Goal: Task Accomplishment & Management: Use online tool/utility

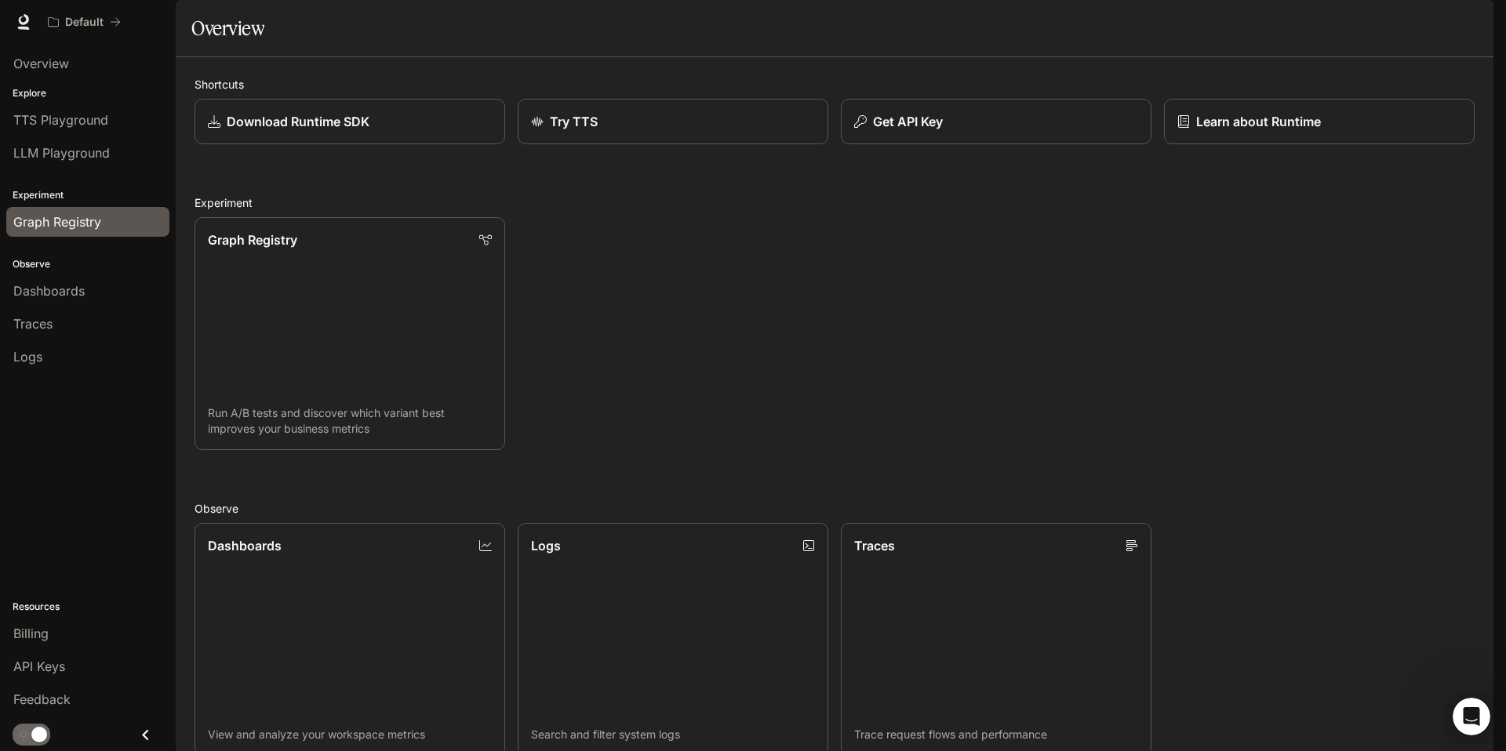
click at [32, 224] on span "Graph Registry" at bounding box center [57, 222] width 88 height 19
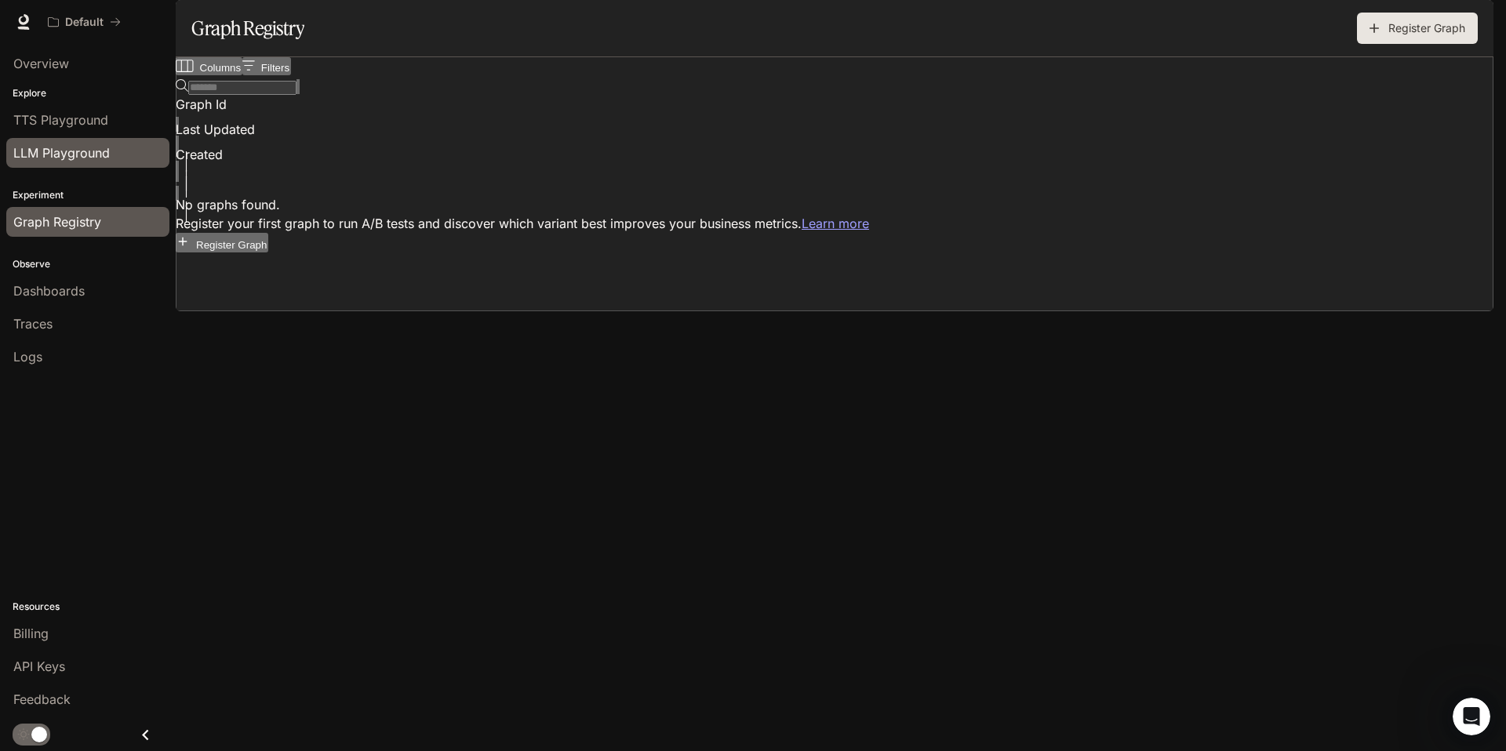
click at [96, 148] on span "LLM Playground" at bounding box center [61, 153] width 96 height 19
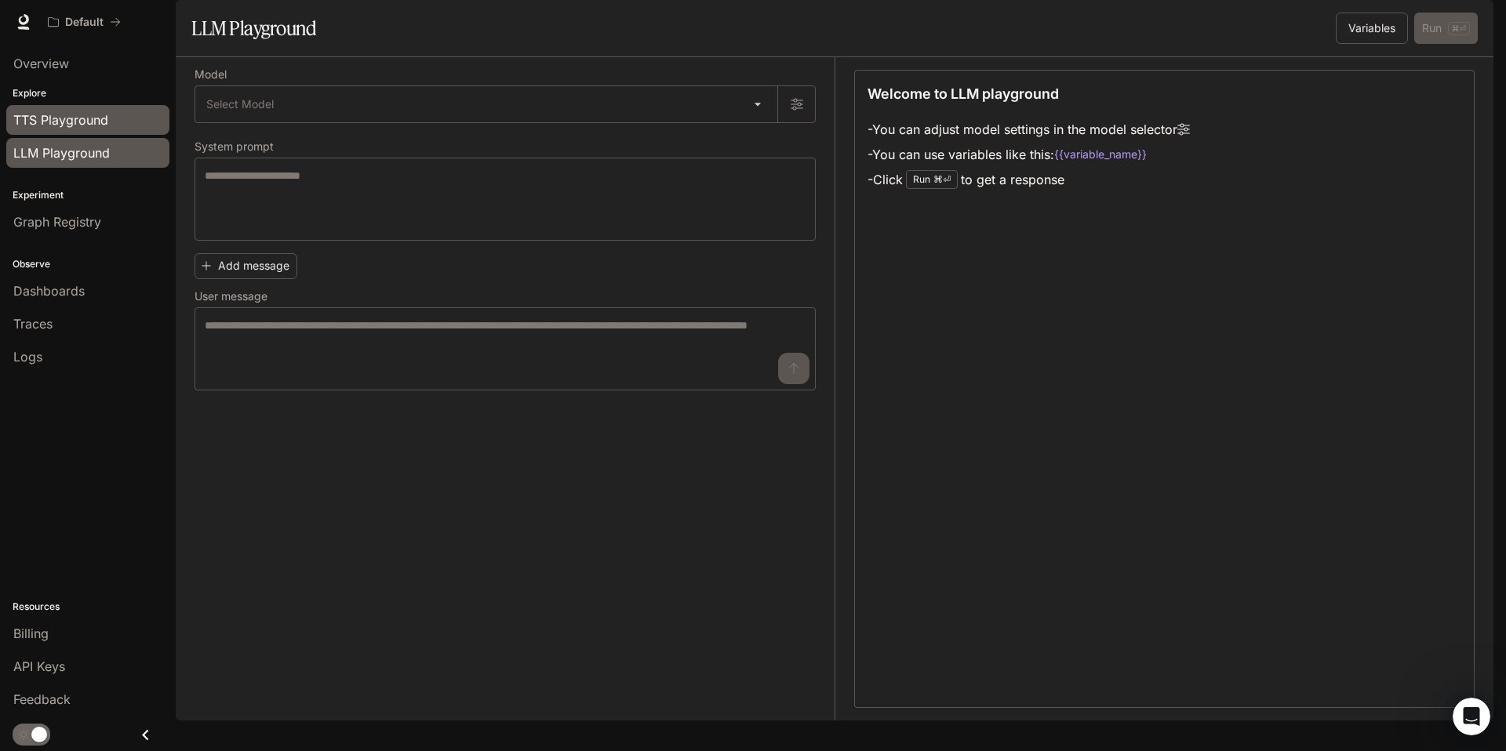
click at [67, 112] on span "TTS Playground" at bounding box center [60, 120] width 95 height 19
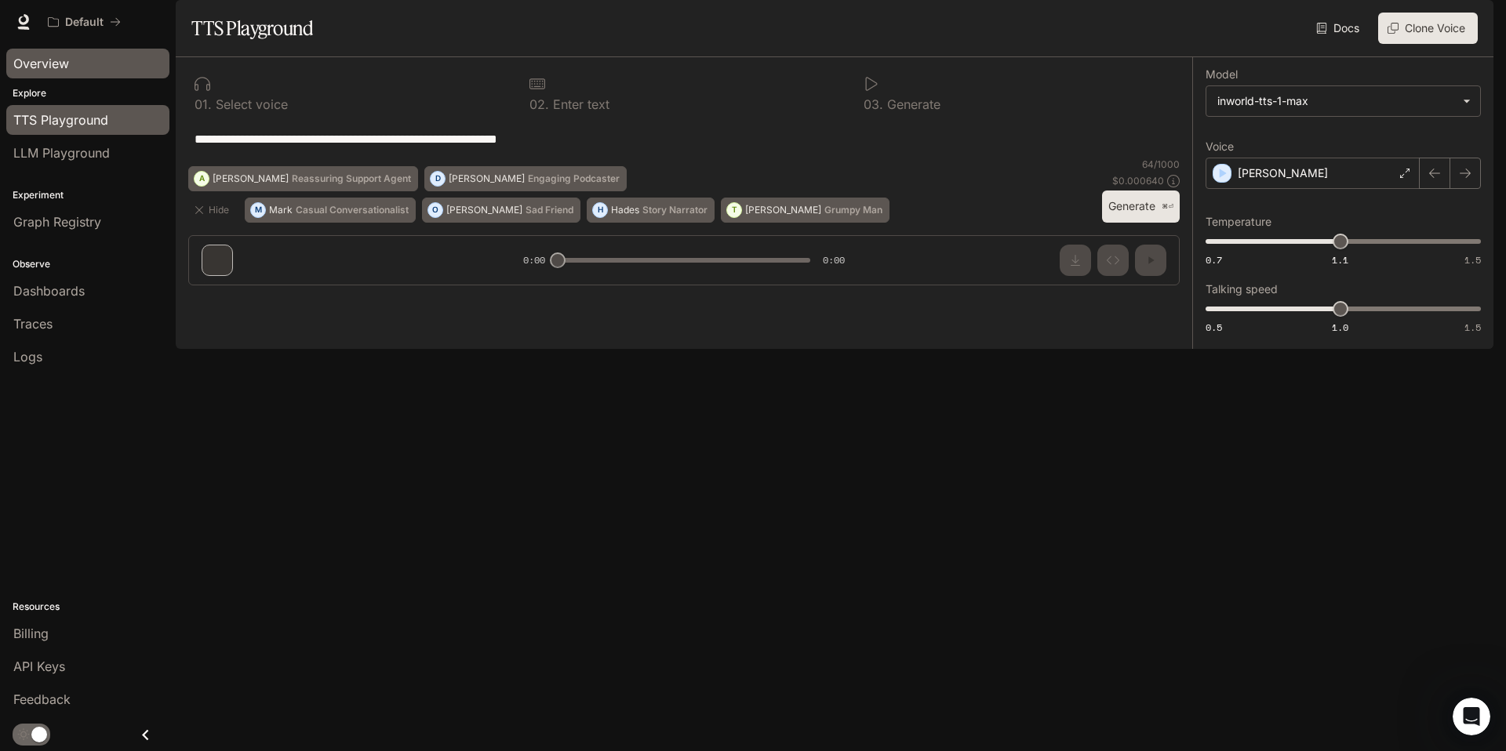
click at [38, 58] on span "Overview" at bounding box center [41, 63] width 56 height 19
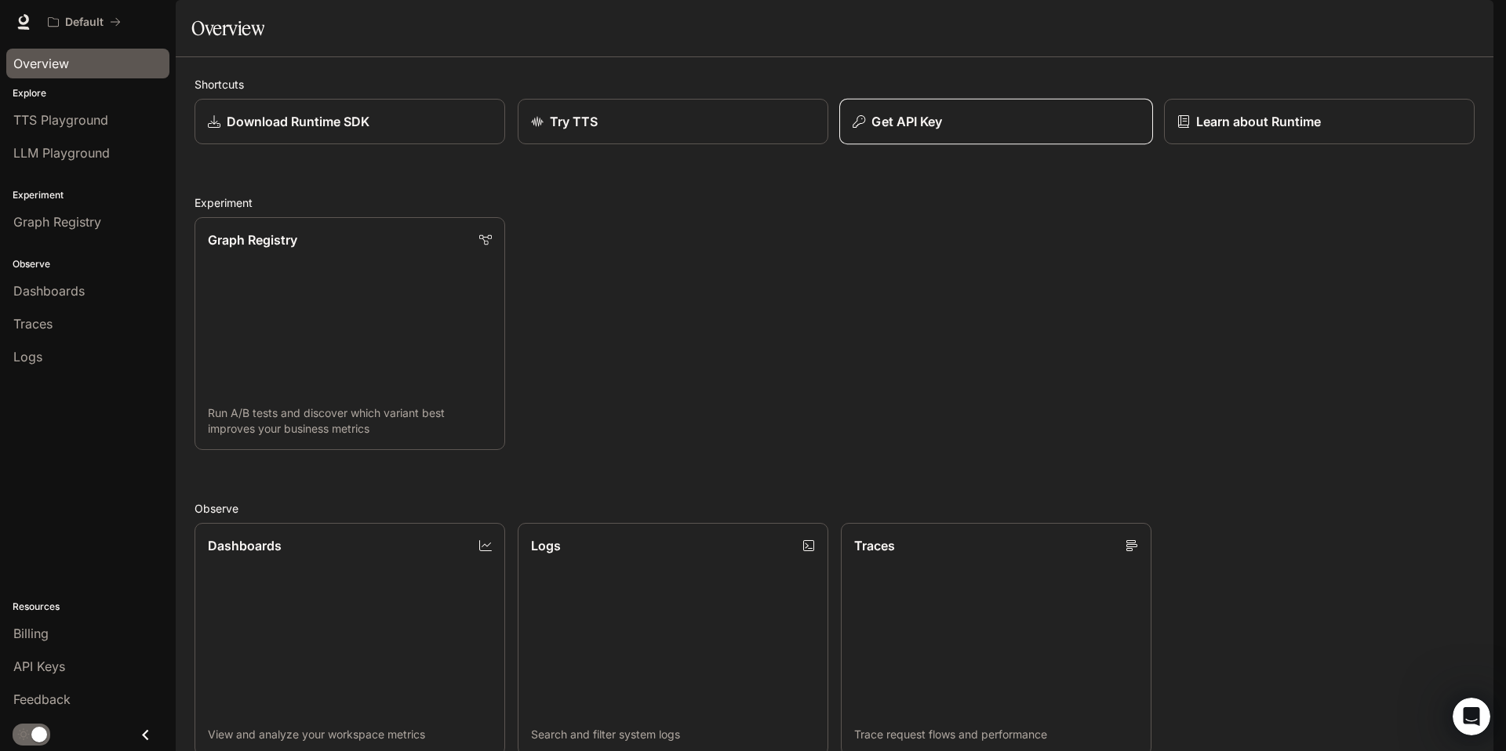
click at [901, 145] on button "Get API Key" at bounding box center [996, 122] width 314 height 46
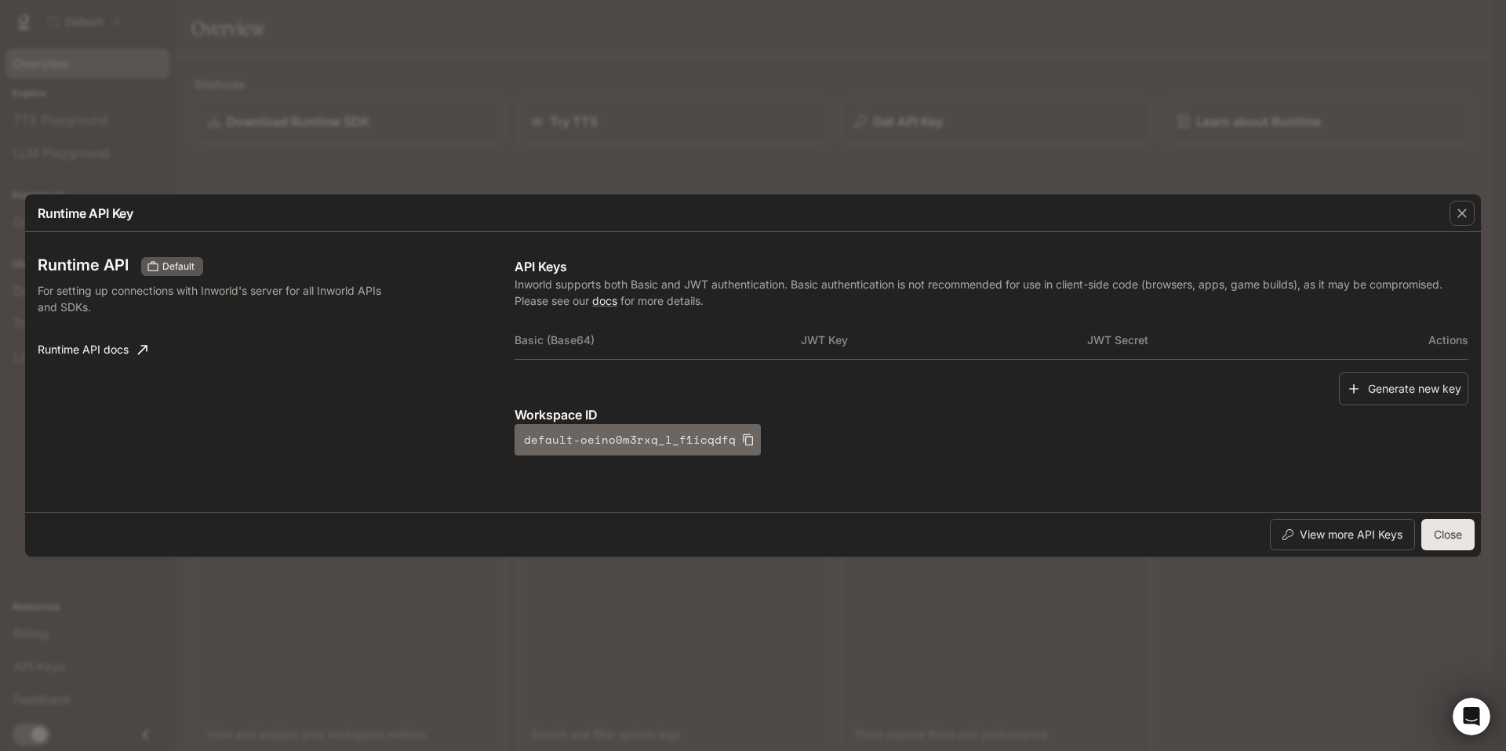
click at [742, 445] on icon "button" at bounding box center [748, 440] width 13 height 13
click at [1400, 391] on button "Generate new key" at bounding box center [1403, 390] width 129 height 34
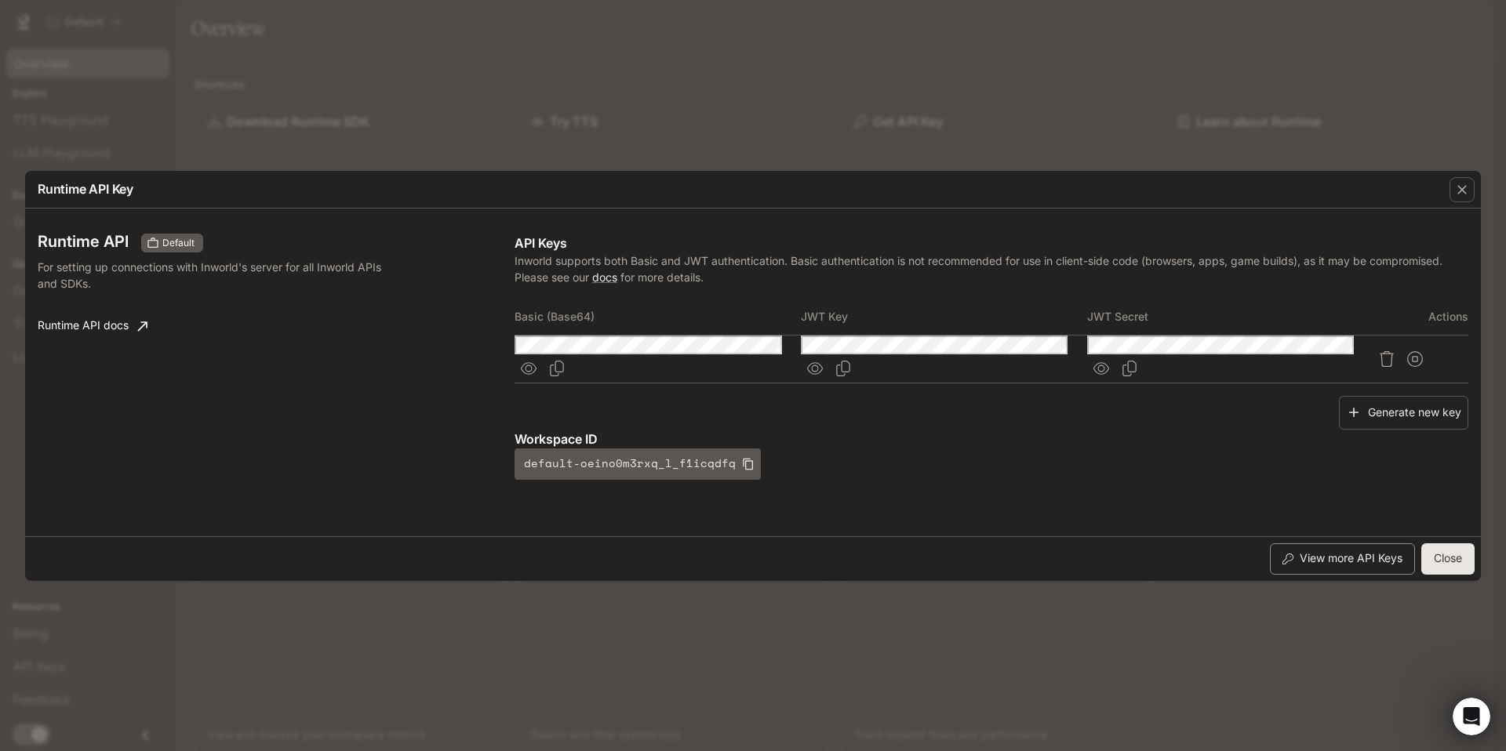
click at [1304, 556] on button "View more API Keys" at bounding box center [1342, 559] width 145 height 31
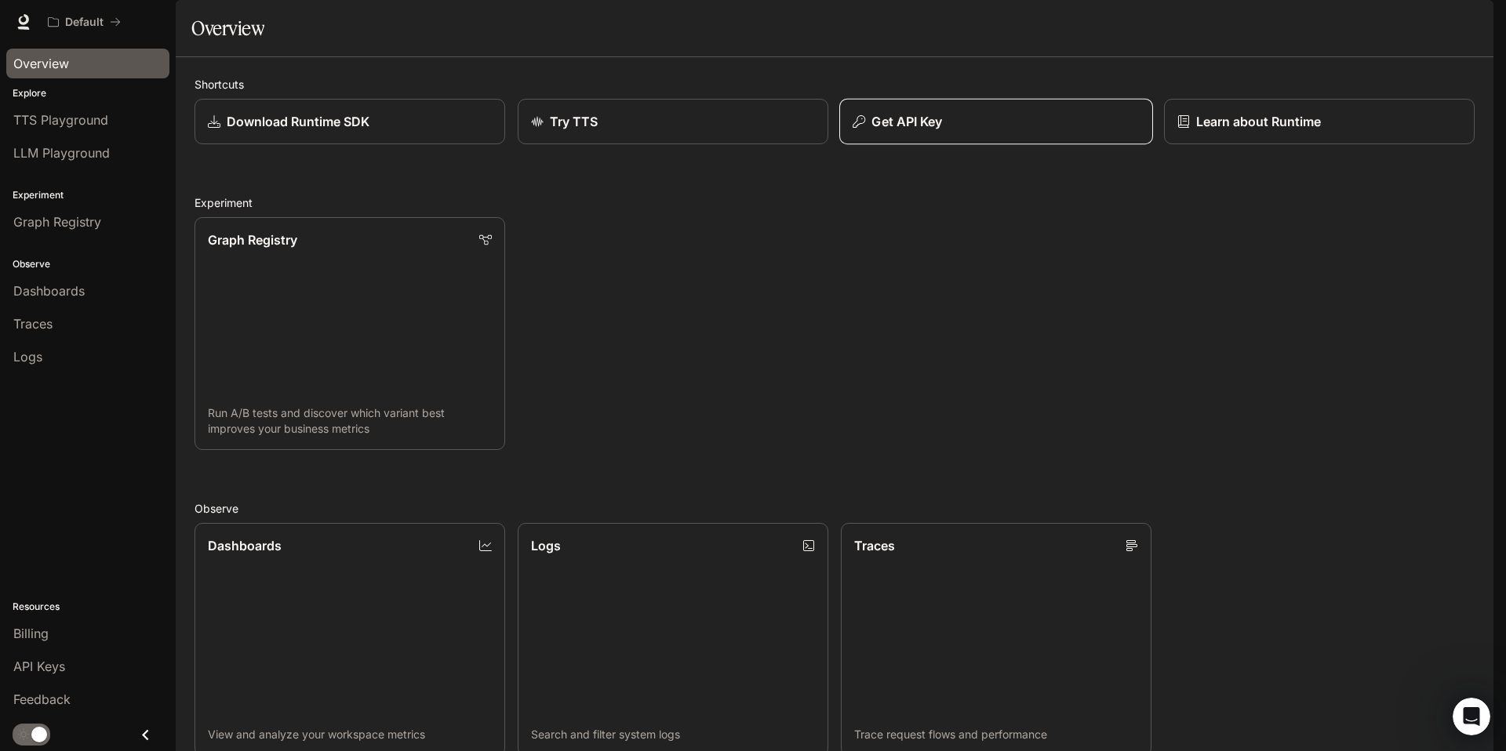
click at [897, 145] on button "Get API Key" at bounding box center [996, 122] width 314 height 46
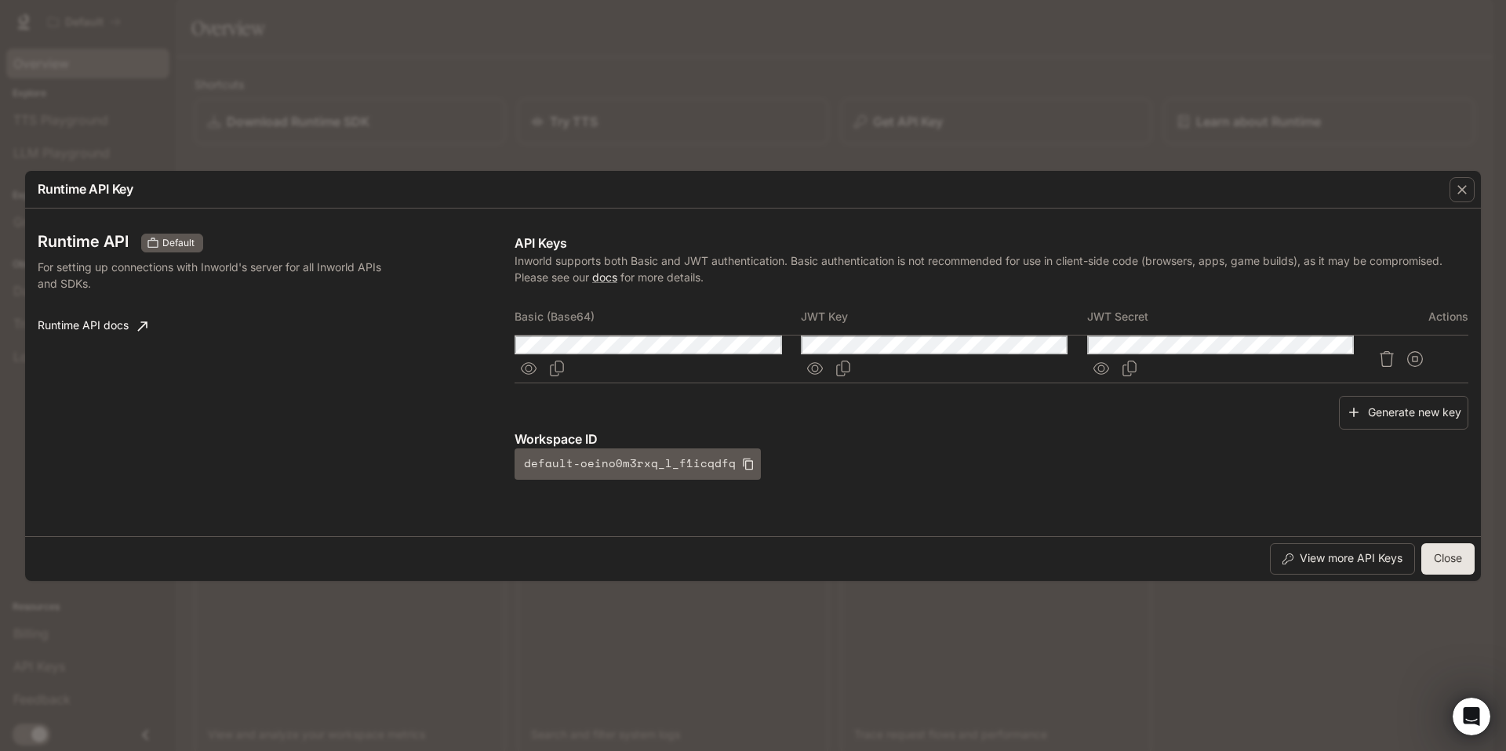
click at [1014, 436] on p "Workspace ID" at bounding box center [992, 439] width 954 height 19
click at [610, 284] on link "docs" at bounding box center [604, 277] width 25 height 13
click at [565, 361] on icon "Copy Basic (Base64)" at bounding box center [557, 369] width 16 height 16
click at [844, 446] on div "Workspace ID default-oeino0m3rxq_l_f1icqdfq" at bounding box center [992, 455] width 954 height 50
click at [851, 361] on icon "Copy Key" at bounding box center [843, 369] width 16 height 16
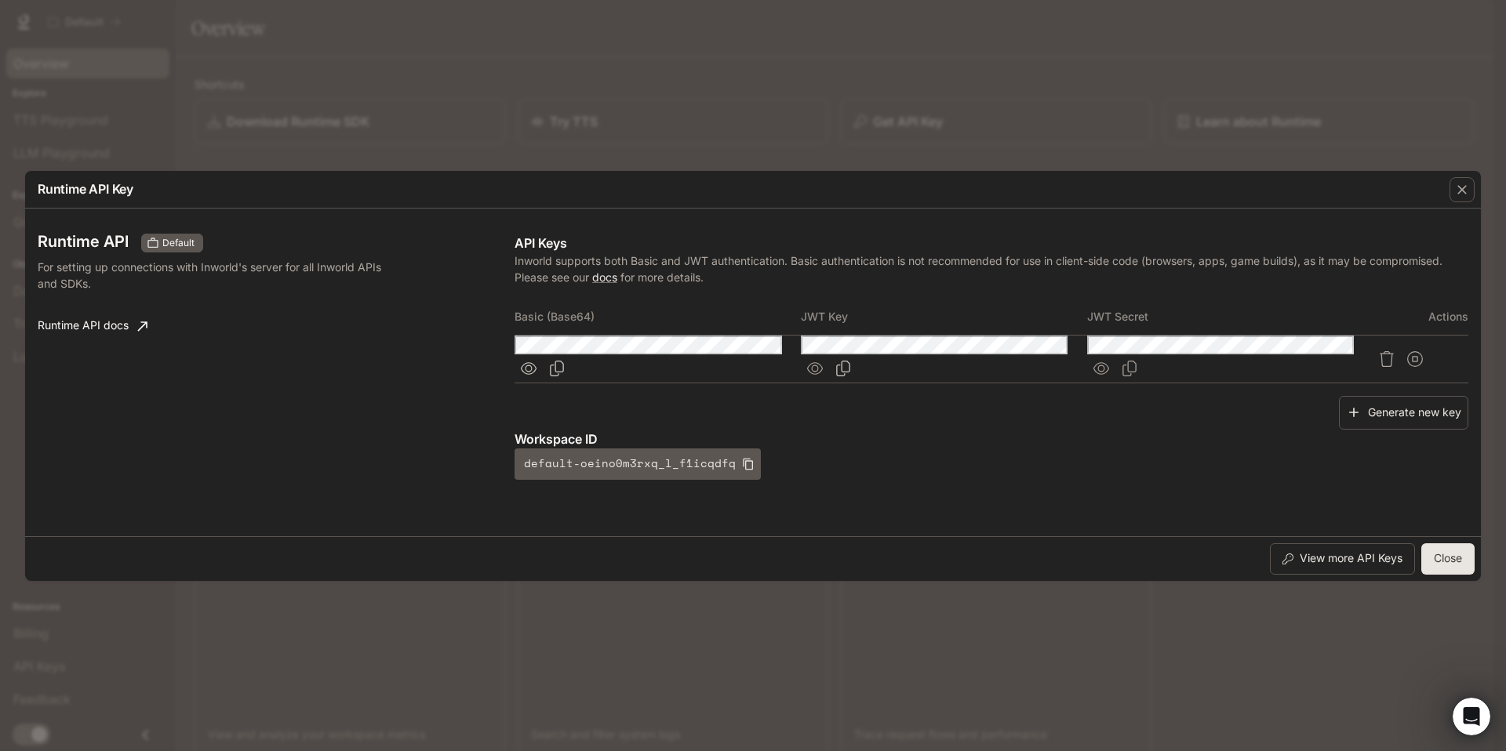
click at [537, 362] on icon "button" at bounding box center [529, 368] width 16 height 13
click at [829, 358] on button "button" at bounding box center [815, 369] width 28 height 28
click at [850, 362] on icon "Copy Key" at bounding box center [843, 369] width 14 height 16
click at [1137, 361] on icon "Copy Secret" at bounding box center [1130, 369] width 16 height 16
click at [468, 355] on div "Runtime API Default For setting up connections with Inworld's server for all In…" at bounding box center [276, 357] width 477 height 246
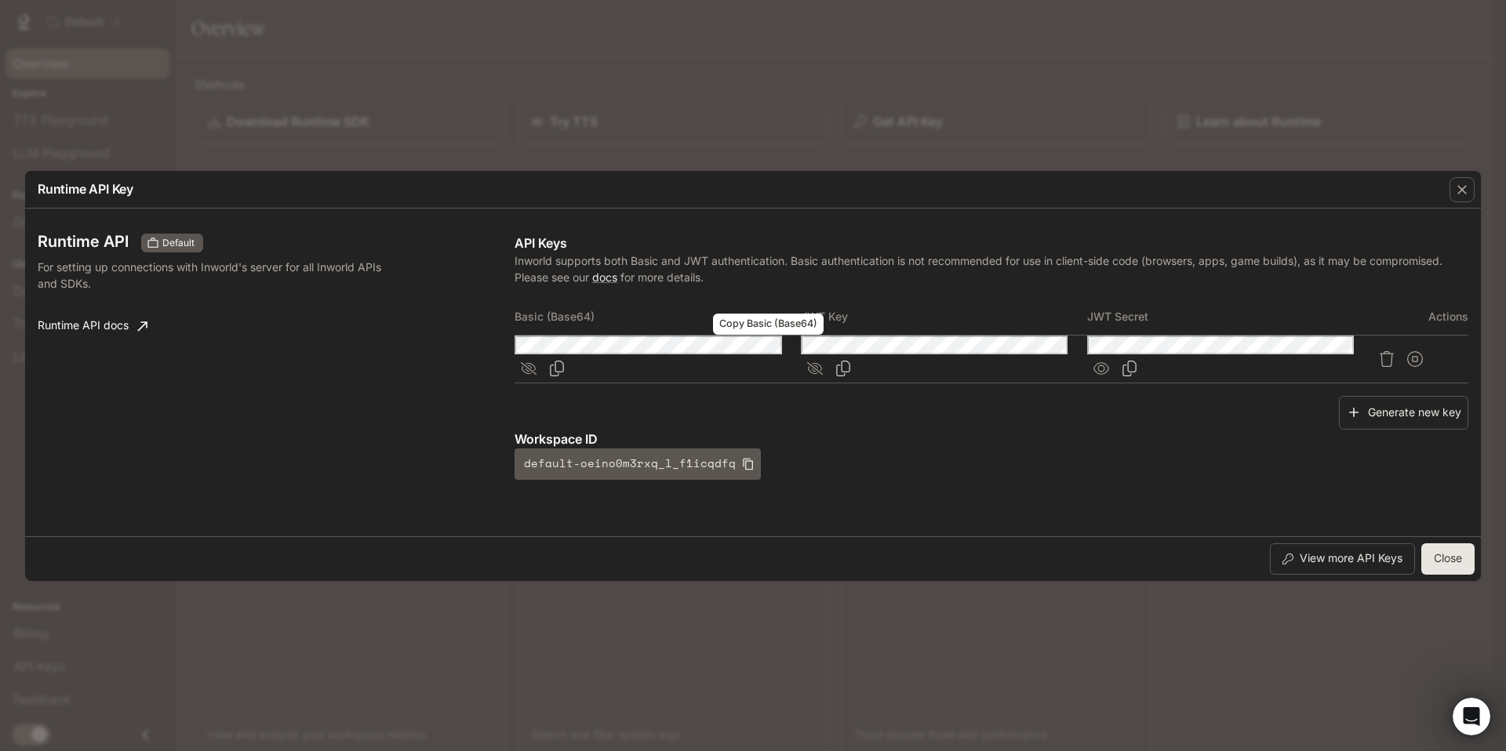
click at [565, 363] on icon "Copy Basic (Base64)" at bounding box center [557, 369] width 16 height 16
click at [564, 361] on icon "Copy Basic (Base64)" at bounding box center [557, 369] width 14 height 16
click at [791, 409] on div "Generate new key" at bounding box center [992, 413] width 954 height 34
click at [637, 402] on div "Generate new key" at bounding box center [992, 413] width 954 height 34
